Goal: Task Accomplishment & Management: Use online tool/utility

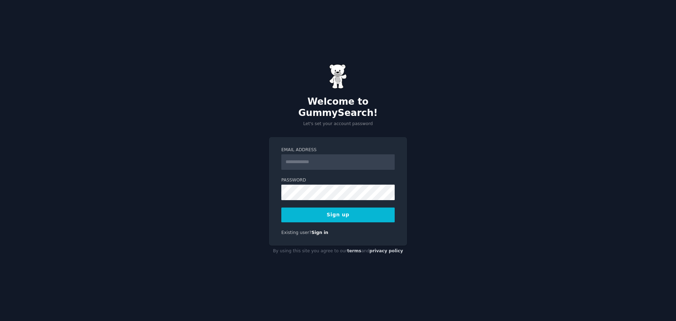
click at [295, 159] on input "Email Address" at bounding box center [337, 161] width 113 height 15
type input "**********"
click at [324, 209] on button "Sign up" at bounding box center [337, 214] width 113 height 15
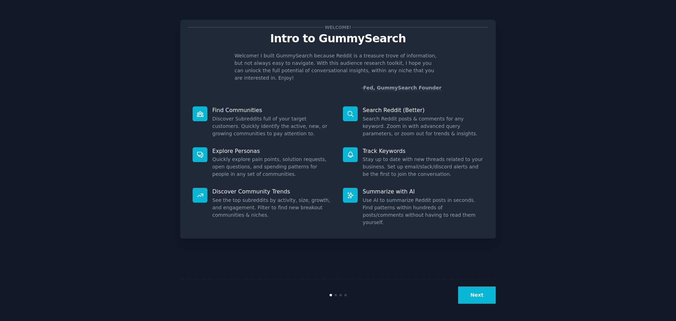
click at [475, 289] on button "Next" at bounding box center [477, 294] width 38 height 17
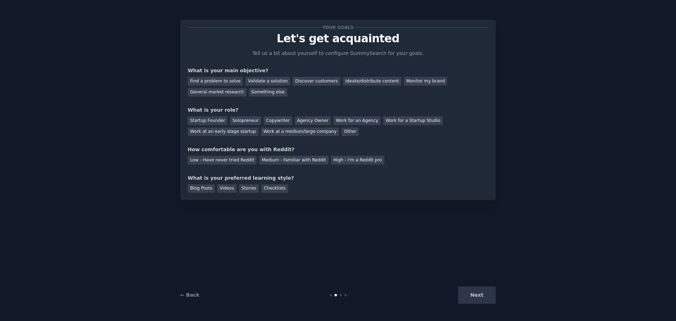
click at [480, 292] on div "Next" at bounding box center [442, 294] width 105 height 17
click at [485, 296] on div "Next" at bounding box center [442, 294] width 105 height 17
click at [201, 83] on div "Find a problem to solve" at bounding box center [215, 81] width 55 height 9
click at [255, 85] on div "Validate a solution" at bounding box center [267, 81] width 45 height 9
click at [225, 83] on div "Find a problem to solve" at bounding box center [215, 81] width 55 height 9
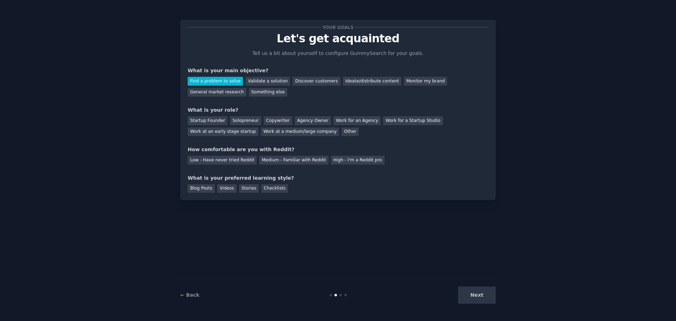
click at [478, 296] on div "Next" at bounding box center [442, 294] width 105 height 17
click at [207, 124] on div "Startup Founder" at bounding box center [208, 120] width 40 height 9
click at [243, 116] on div "Startup Founder Solopreneur Copywriter Agency Owner Work for an Agency Work for…" at bounding box center [338, 125] width 301 height 22
click at [242, 120] on div "Solopreneur" at bounding box center [245, 120] width 31 height 9
click at [205, 118] on div "Startup Founder" at bounding box center [208, 120] width 40 height 9
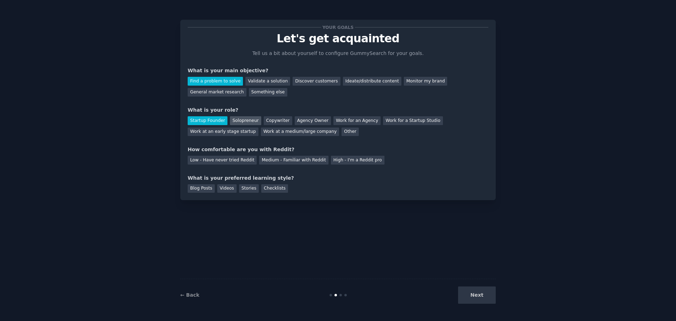
click at [234, 118] on div "Solopreneur" at bounding box center [245, 120] width 31 height 9
click at [210, 117] on div "Startup Founder" at bounding box center [208, 120] width 40 height 9
click at [220, 188] on div "Videos" at bounding box center [226, 188] width 19 height 9
click at [205, 164] on div "Low - Have never tried Reddit" at bounding box center [222, 160] width 69 height 9
click at [488, 291] on button "Next" at bounding box center [477, 294] width 38 height 17
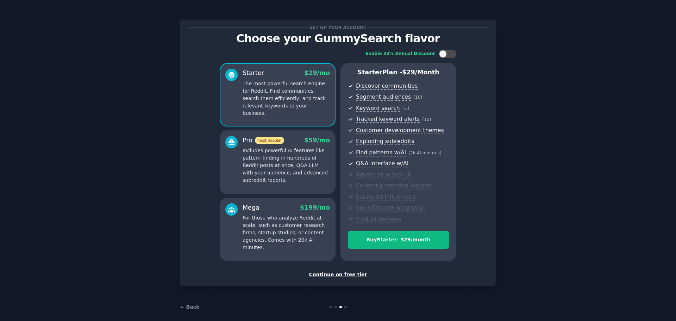
click at [321, 275] on div "Continue on free tier" at bounding box center [338, 274] width 301 height 7
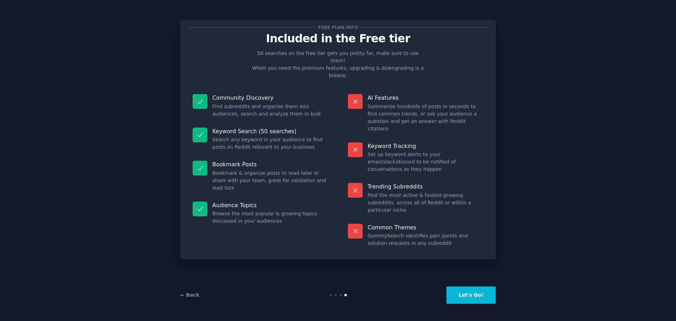
click at [480, 296] on button "Let's Go!" at bounding box center [470, 294] width 49 height 17
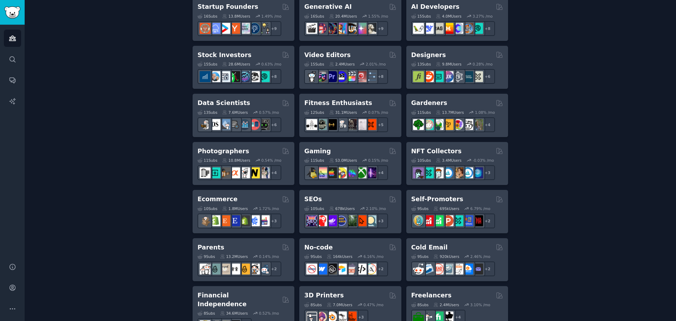
scroll to position [246, 0]
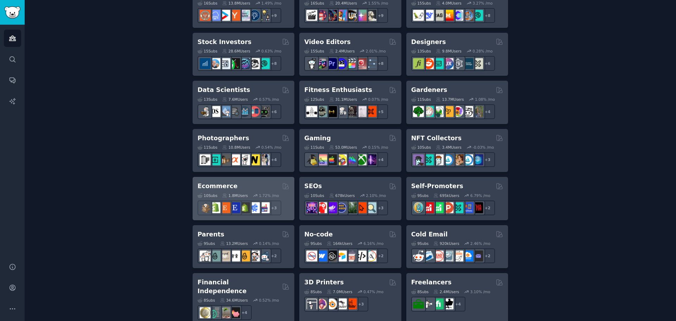
click at [245, 187] on div "Ecommerce Curated by GummySearch" at bounding box center [243, 186] width 92 height 9
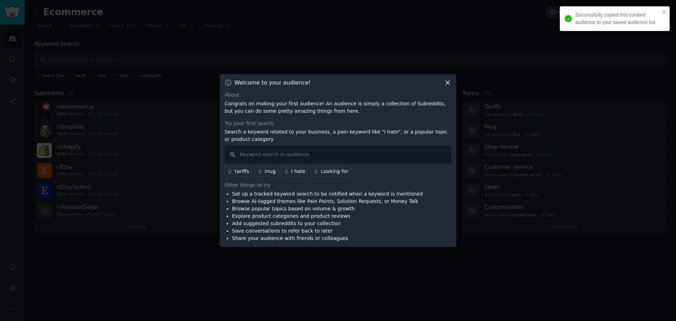
click at [450, 80] on icon at bounding box center [447, 82] width 7 height 7
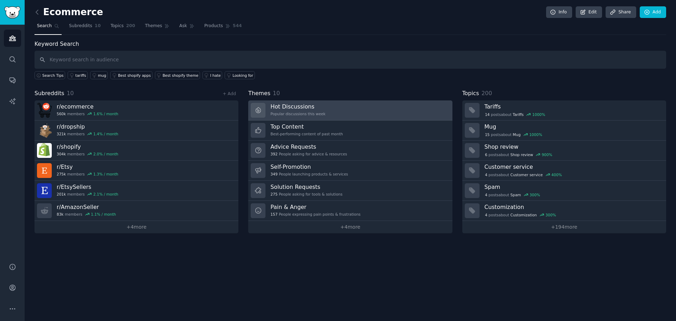
click at [269, 115] on link "Hot Discussions Popular discussions this week" at bounding box center [350, 110] width 204 height 20
